Goal: Find specific page/section: Find specific page/section

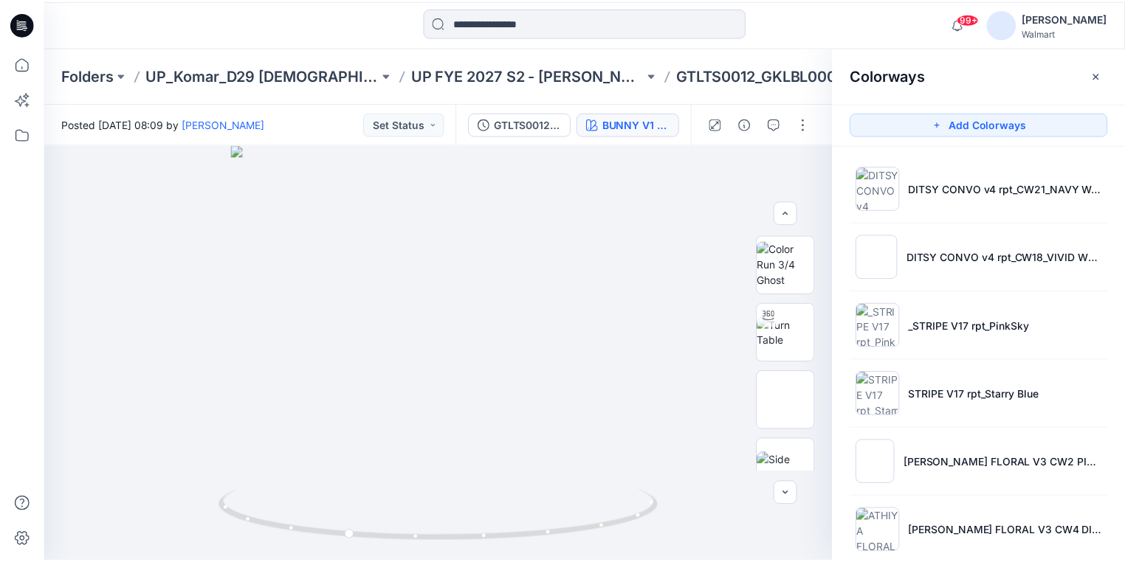
scroll to position [1255, 0]
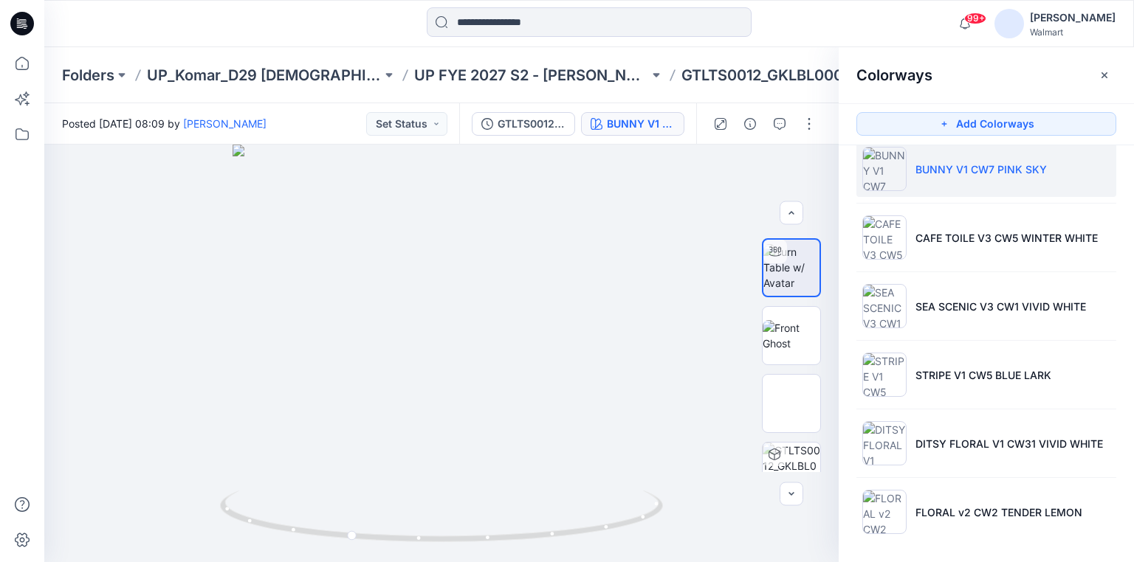
click at [24, 21] on icon at bounding box center [22, 24] width 24 height 24
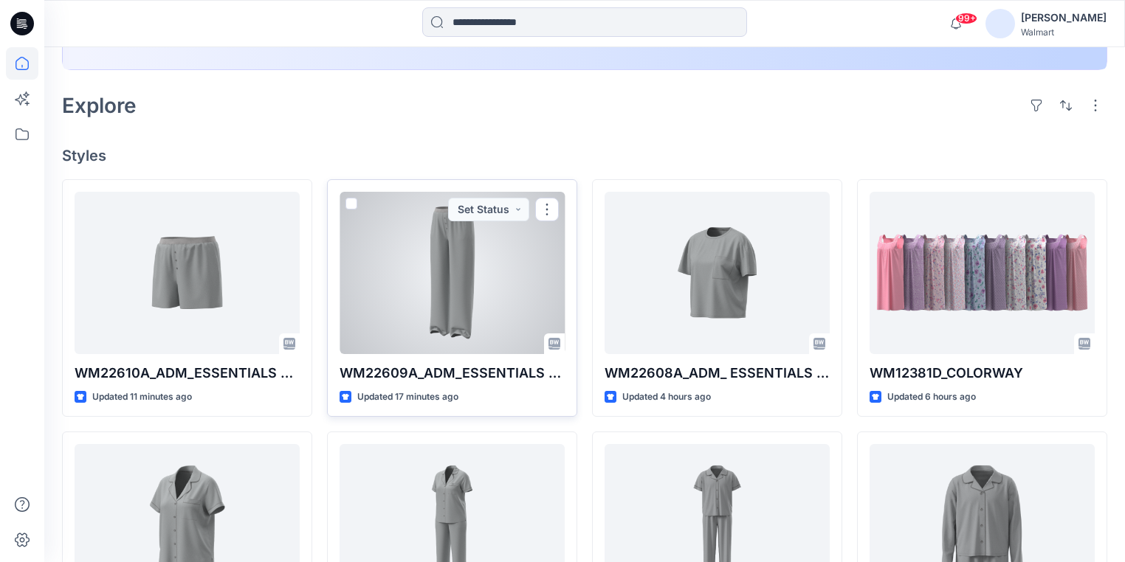
scroll to position [354, 0]
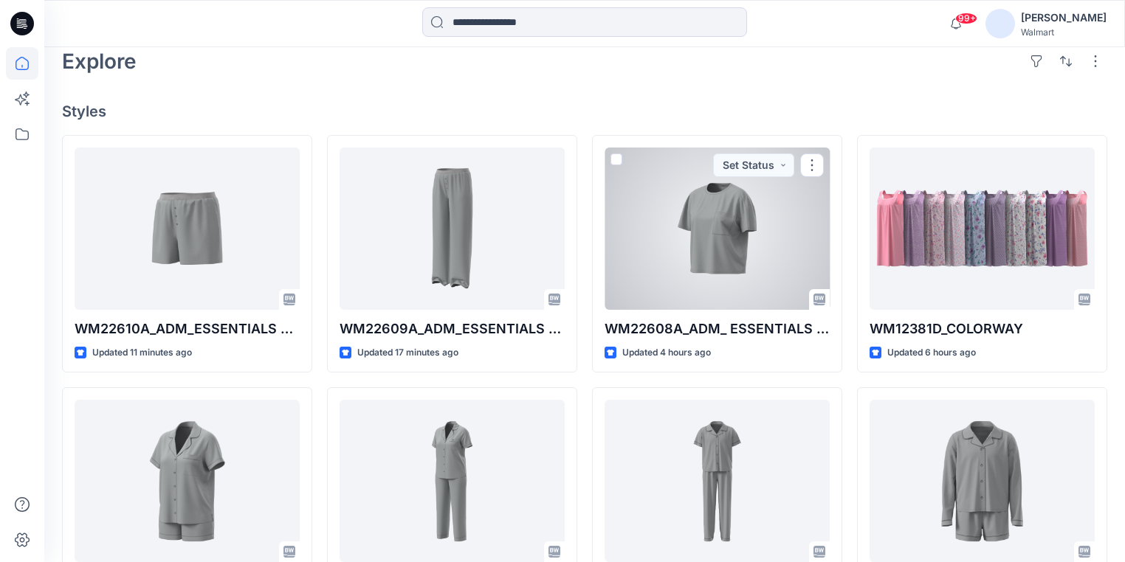
click at [632, 255] on div at bounding box center [716, 229] width 225 height 162
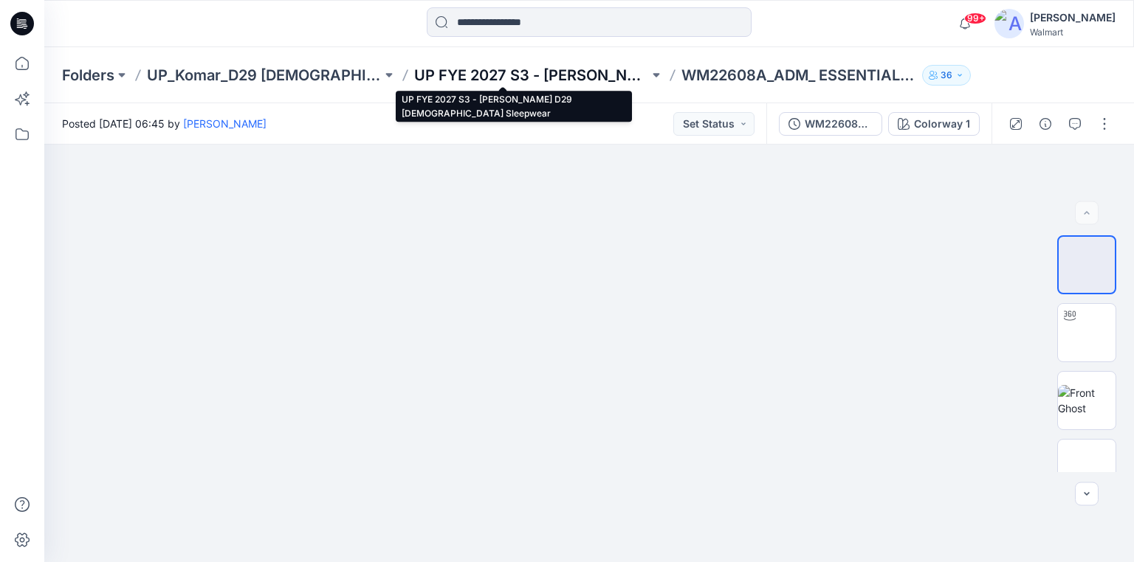
click at [461, 69] on p "UP FYE 2027 S3 - [PERSON_NAME] D29 [DEMOGRAPHIC_DATA] Sleepwear" at bounding box center [531, 75] width 235 height 21
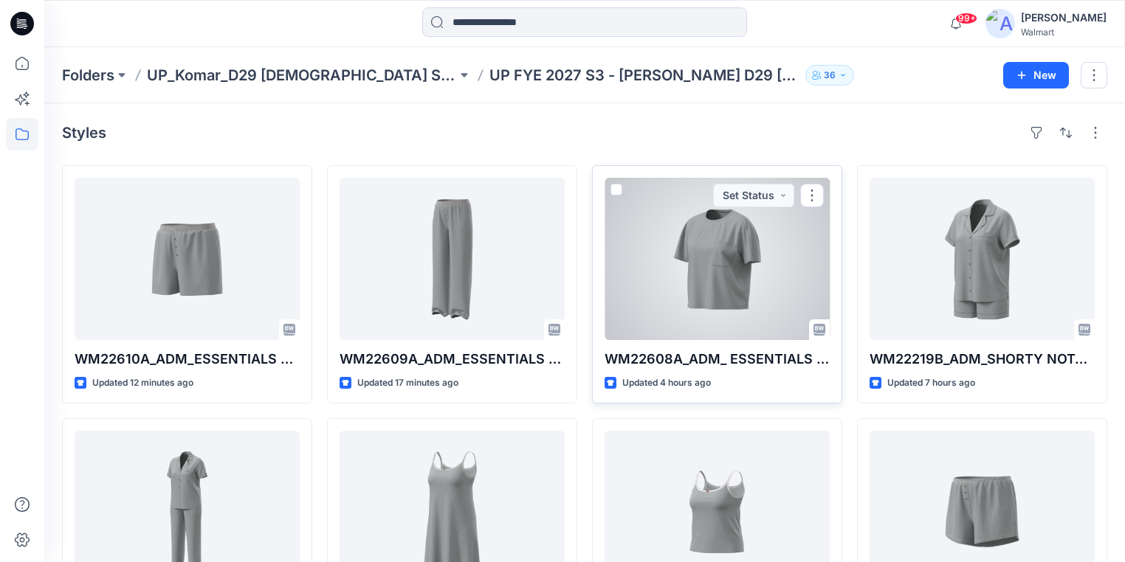
click at [661, 283] on div at bounding box center [716, 259] width 225 height 162
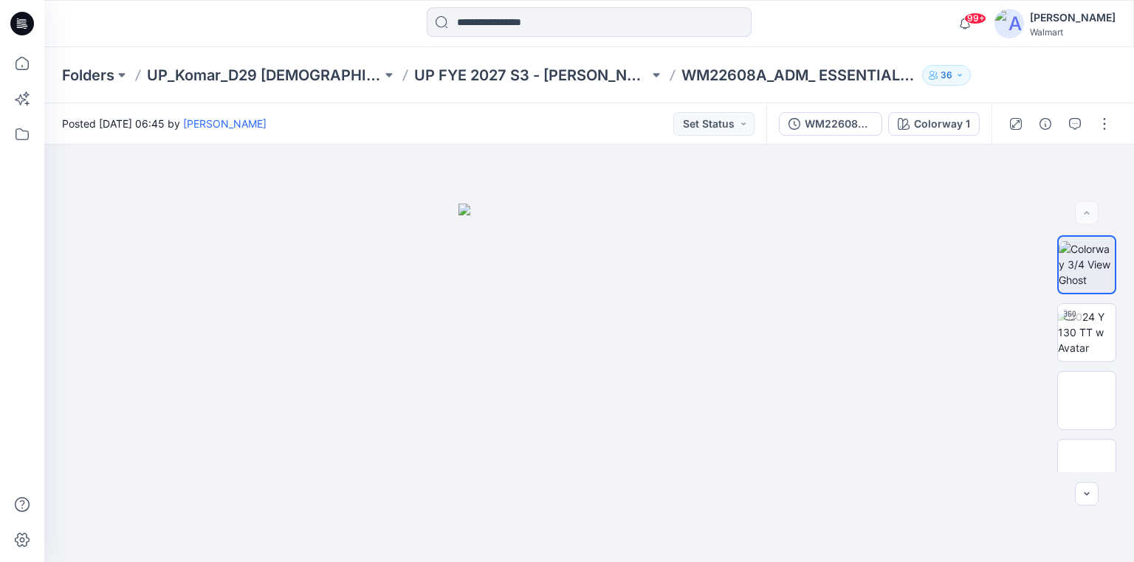
click at [9, 18] on div at bounding box center [22, 23] width 47 height 47
